Goal: Task Accomplishment & Management: Use online tool/utility

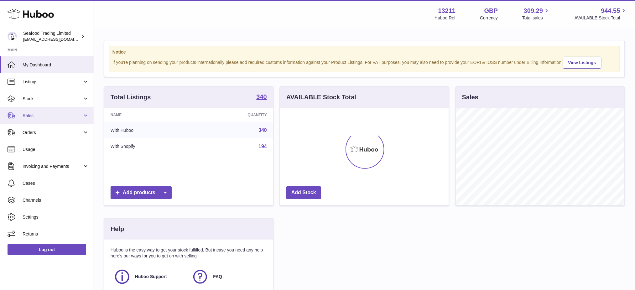
scroll to position [97, 169]
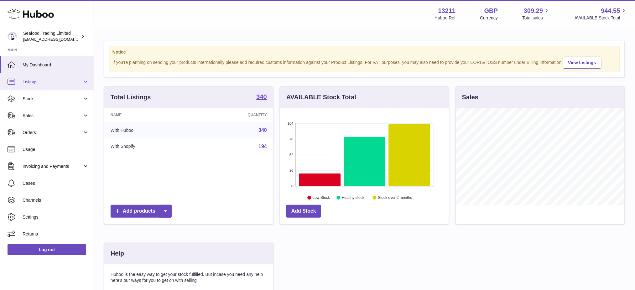
click at [32, 86] on link "Listings" at bounding box center [47, 81] width 94 height 17
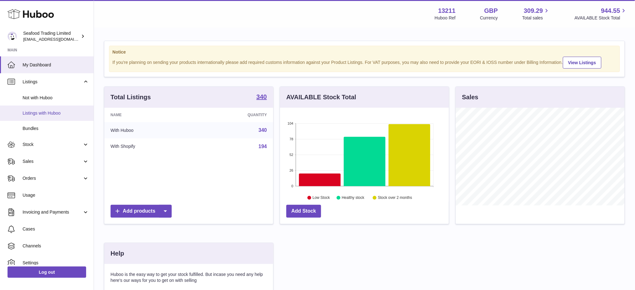
click at [43, 115] on span "Listings with Huboo" at bounding box center [56, 113] width 66 height 6
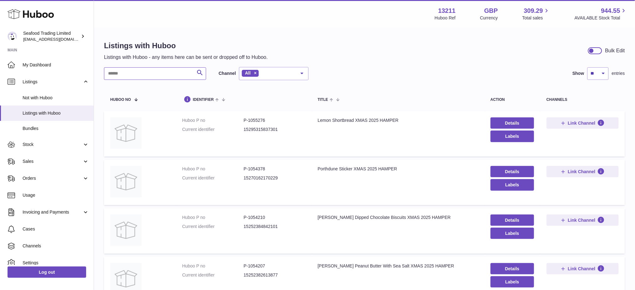
click at [136, 69] on input "text" at bounding box center [155, 73] width 102 height 13
click at [497, 120] on link "Details" at bounding box center [513, 123] width 44 height 11
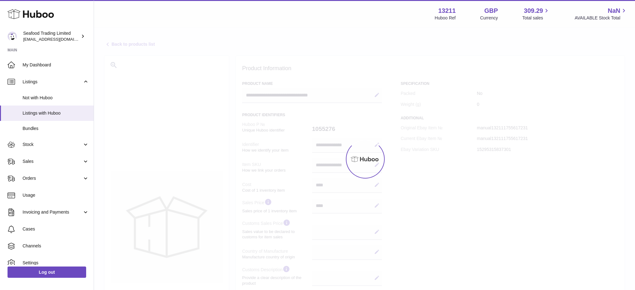
select select
select select "****"
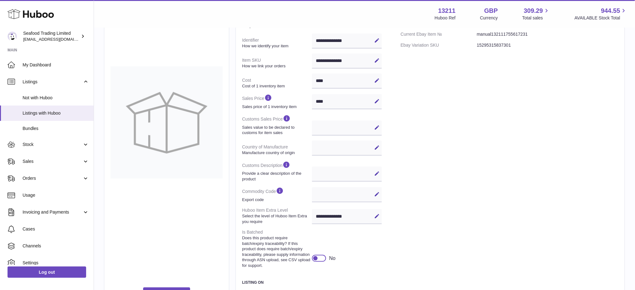
scroll to position [194, 0]
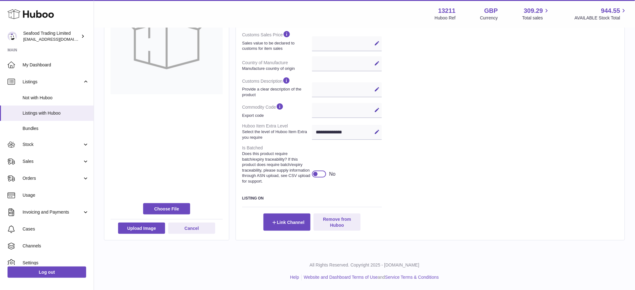
click at [314, 173] on div at bounding box center [316, 174] width 6 height 6
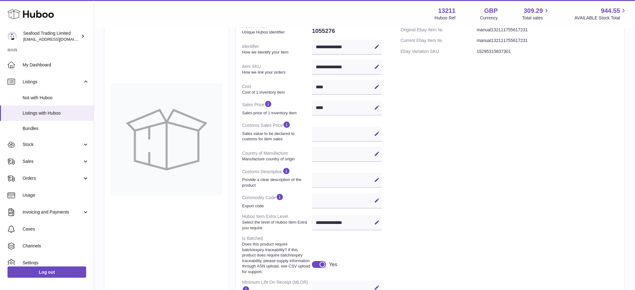
scroll to position [42, 0]
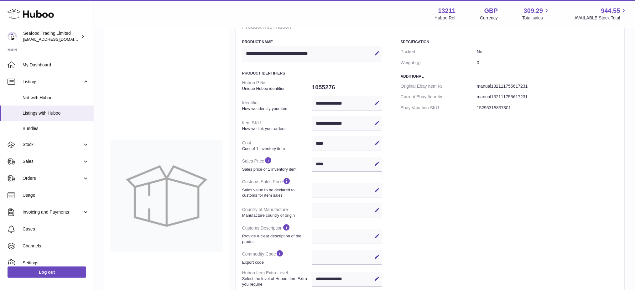
click at [319, 86] on dd "1055276" at bounding box center [347, 87] width 70 height 13
copy dd "1055276"
click at [33, 148] on link "Stock" at bounding box center [47, 144] width 94 height 17
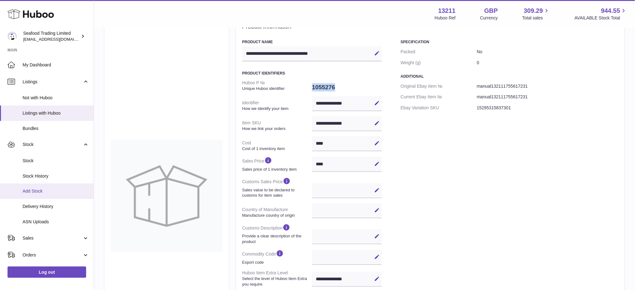
click at [40, 194] on link "Add Stock" at bounding box center [47, 191] width 94 height 15
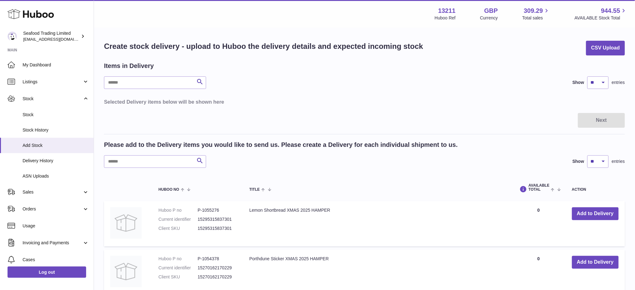
click at [128, 154] on div "Please add to the Delivery items you would like to send us. Please create a Del…" at bounding box center [364, 154] width 521 height 27
click at [125, 161] on input "text" at bounding box center [155, 161] width 102 height 13
paste input "*******"
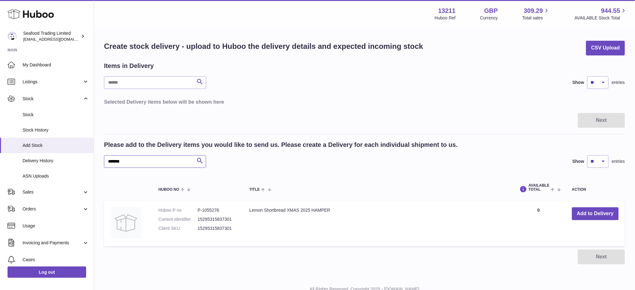
type input "*******"
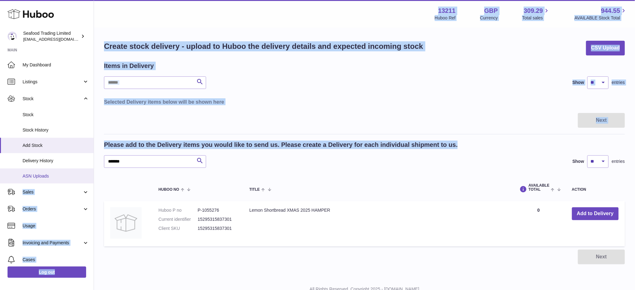
drag, startPoint x: 156, startPoint y: 154, endPoint x: 60, endPoint y: 171, distance: 97.6
click at [60, 171] on div "Huboo Seafood Trading Limited internalAdmin-13211@internal.huboo.com Main My Da…" at bounding box center [317, 157] width 635 height 314
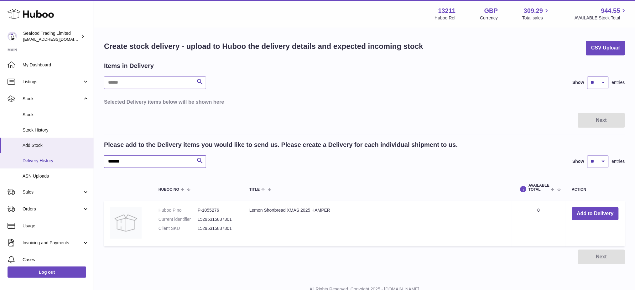
drag, startPoint x: 133, startPoint y: 164, endPoint x: 69, endPoint y: 162, distance: 64.6
click at [69, 162] on div "Huboo Seafood Trading Limited internalAdmin-13211@internal.huboo.com Main My Da…" at bounding box center [317, 157] width 635 height 314
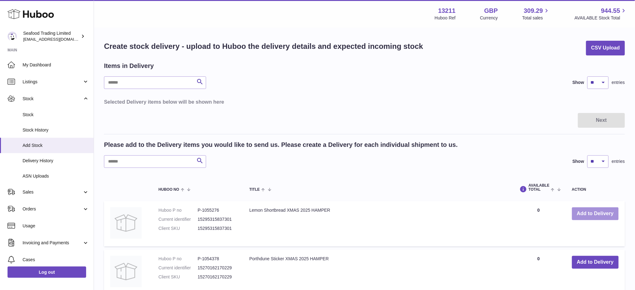
click at [593, 216] on button "Add to Delivery" at bounding box center [595, 213] width 47 height 13
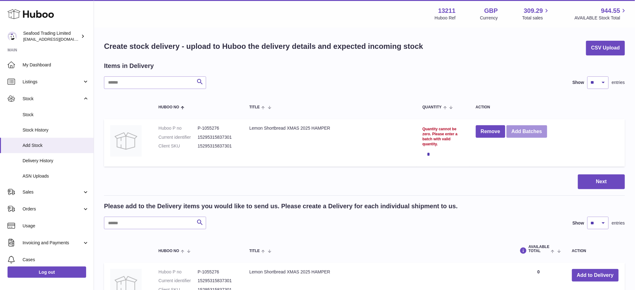
click at [534, 132] on button "Add Batches" at bounding box center [527, 131] width 41 height 13
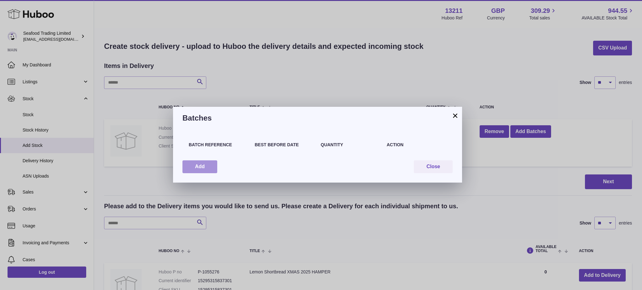
click at [205, 169] on button "Add" at bounding box center [199, 166] width 35 height 13
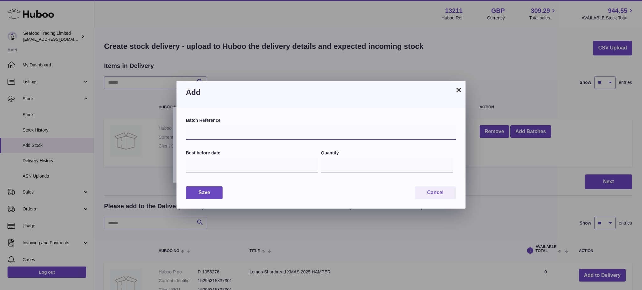
click at [231, 132] on input "text" at bounding box center [321, 132] width 270 height 15
click at [457, 92] on button "×" at bounding box center [459, 90] width 8 height 8
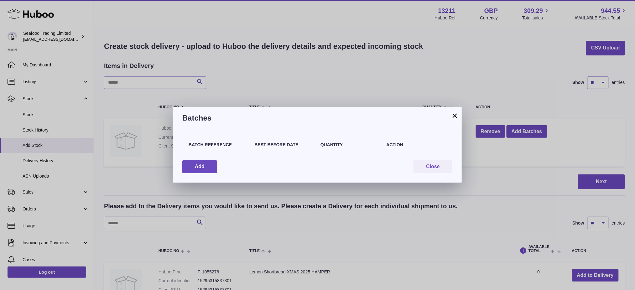
click at [458, 115] on button "×" at bounding box center [455, 116] width 8 height 8
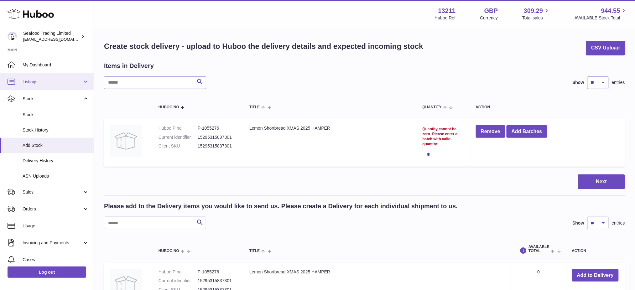
click at [41, 82] on span "Listings" at bounding box center [53, 82] width 60 height 6
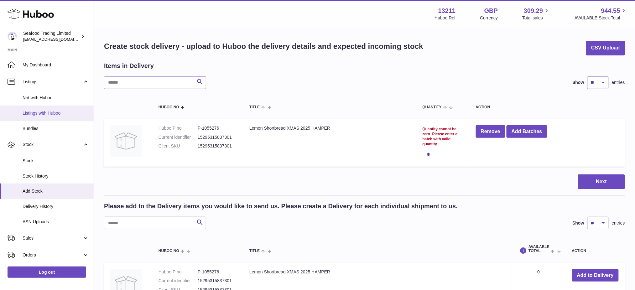
click at [38, 114] on span "Listings with Huboo" at bounding box center [56, 113] width 66 height 6
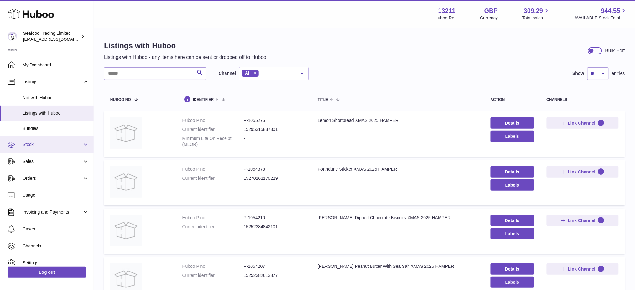
click at [29, 148] on link "Stock" at bounding box center [47, 144] width 94 height 17
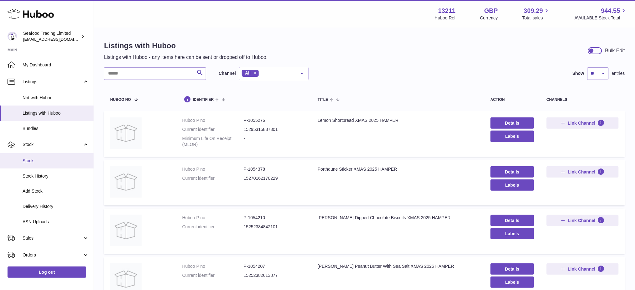
click at [50, 158] on span "Stock" at bounding box center [56, 161] width 66 height 6
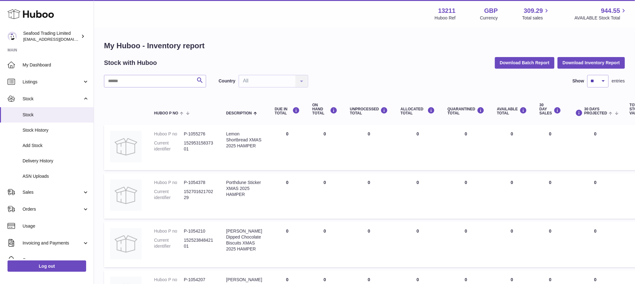
drag, startPoint x: 442, startPoint y: 109, endPoint x: 475, endPoint y: 115, distance: 33.9
click at [475, 115] on th "QUARANTINED Total" at bounding box center [467, 109] width 50 height 25
click at [460, 117] on th "QUARANTINED Total" at bounding box center [467, 109] width 50 height 25
click at [442, 9] on strong "13211" at bounding box center [447, 11] width 18 height 8
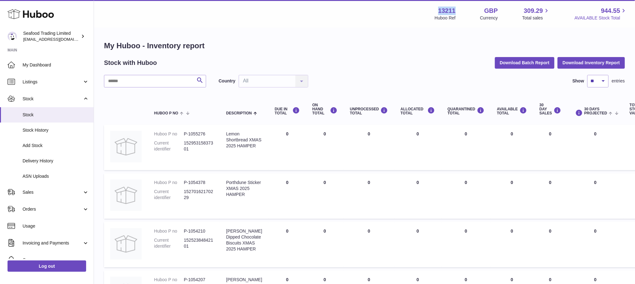
copy strong "13211"
